Goal: Navigation & Orientation: Find specific page/section

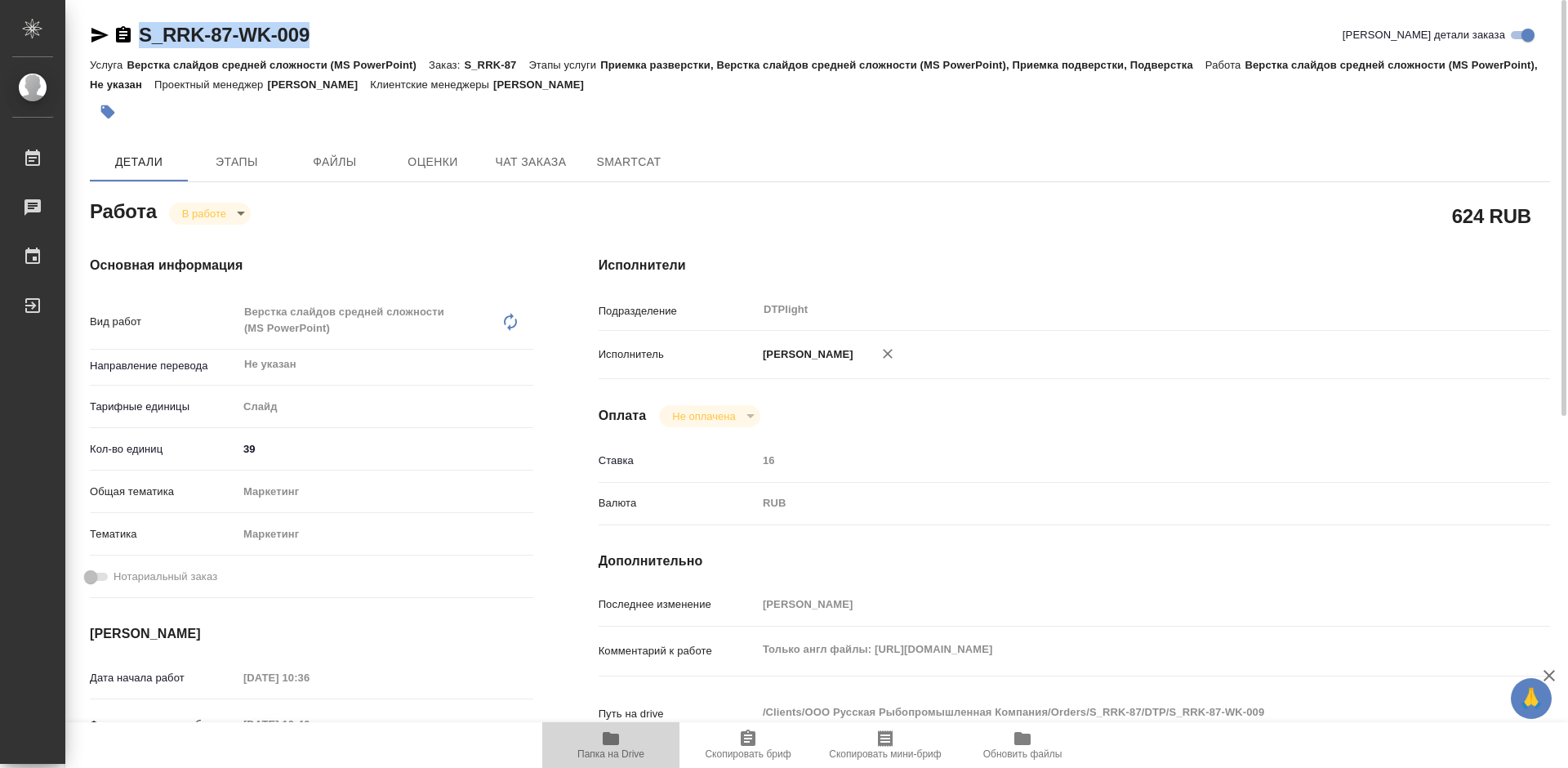
click at [618, 744] on icon "button" at bounding box center [611, 739] width 17 height 13
